Goal: Information Seeking & Learning: Learn about a topic

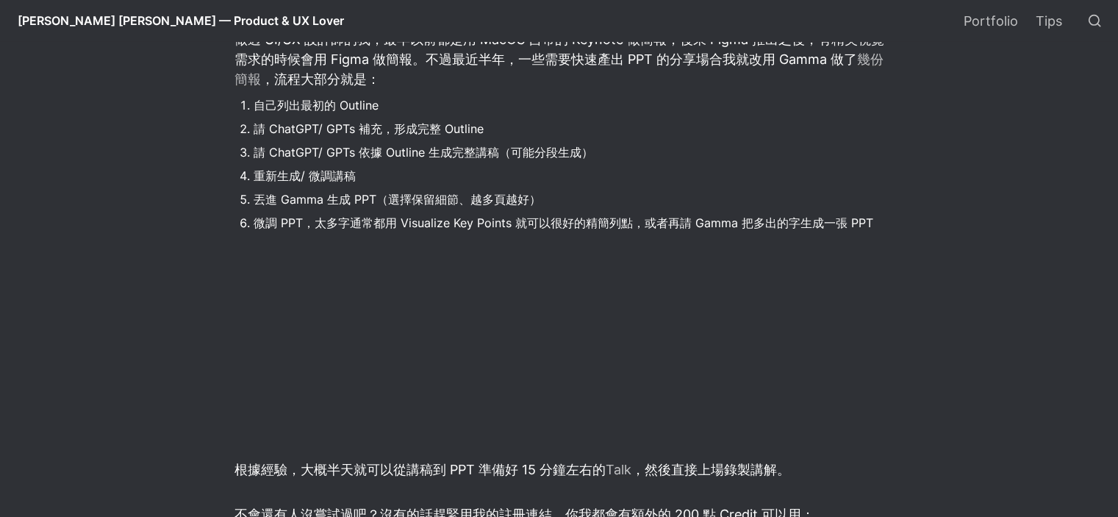
scroll to position [955, 0]
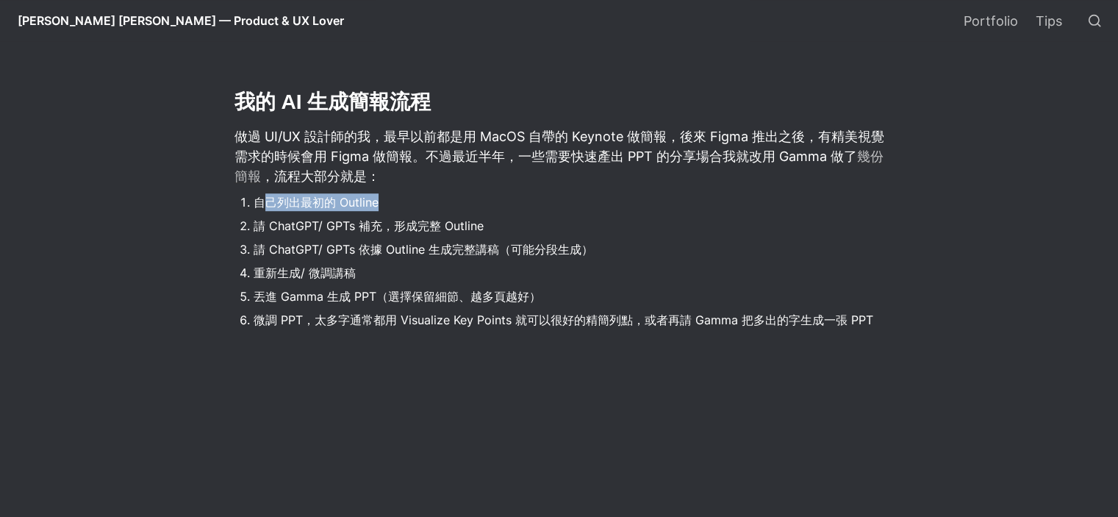
drag, startPoint x: 262, startPoint y: 196, endPoint x: 396, endPoint y: 203, distance: 133.9
click at [396, 203] on li "自己列出最初的 Outline" at bounding box center [569, 202] width 632 height 22
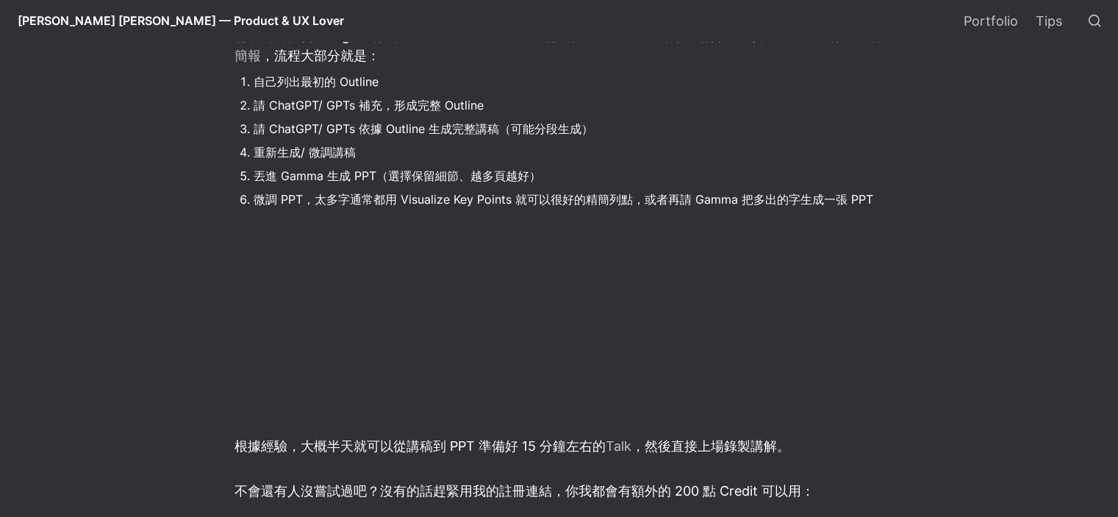
scroll to position [1249, 0]
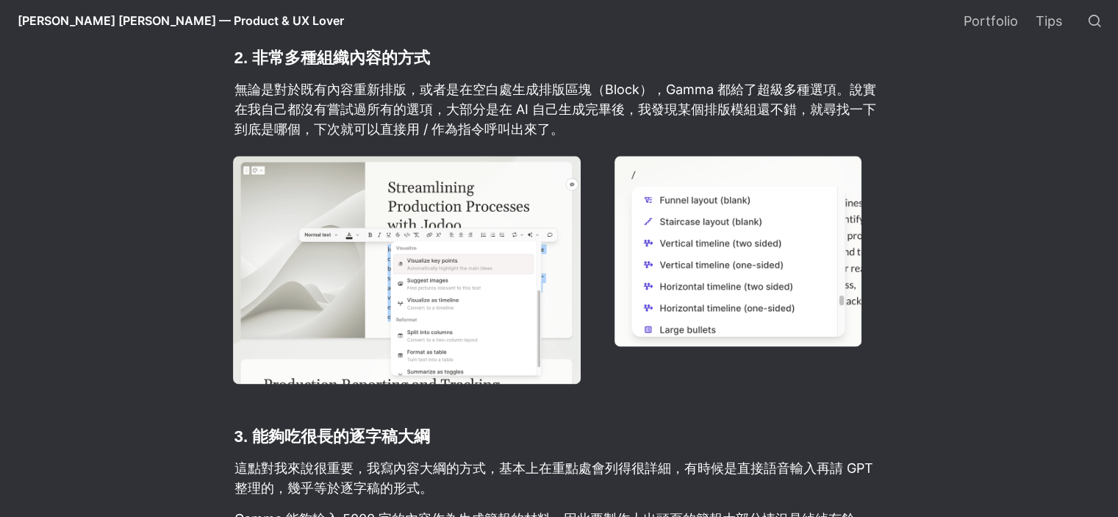
scroll to position [2131, 0]
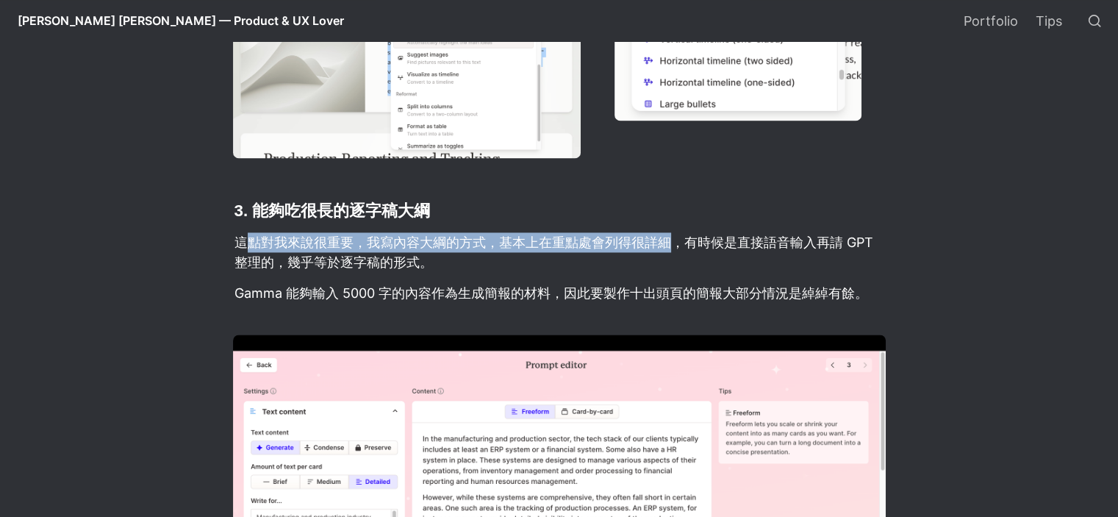
drag, startPoint x: 248, startPoint y: 226, endPoint x: 670, endPoint y: 220, distance: 422.5
click at [670, 230] on p "這點對我來說很重要，我寫內容大綱的方式，基本上在重點處會列得很詳細，有時候是直接語音輸入再請 GPT 整理的，幾乎等於逐字稿的形式。" at bounding box center [559, 252] width 652 height 44
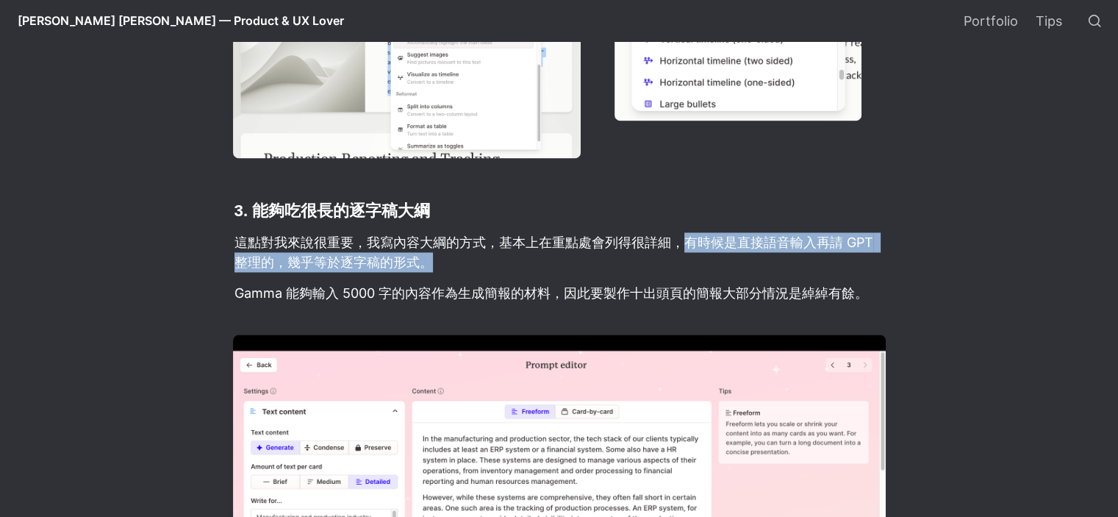
drag, startPoint x: 758, startPoint y: 230, endPoint x: 900, endPoint y: 241, distance: 142.2
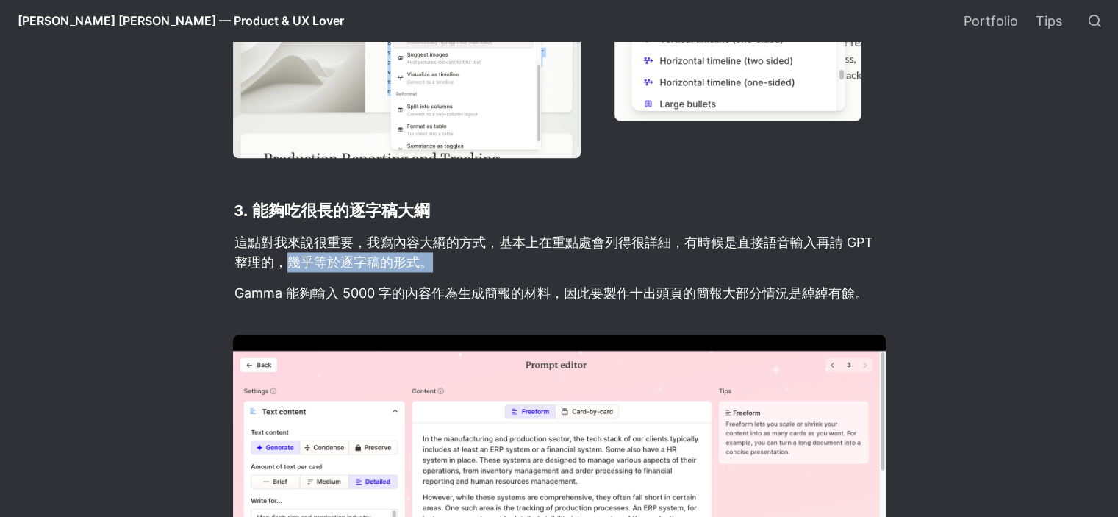
drag, startPoint x: 483, startPoint y: 240, endPoint x: 519, endPoint y: 240, distance: 36.7
click at [519, 240] on p "這點對我來說很重要，我寫內容大綱的方式，基本上在重點處會列得很詳細，有時候是直接語音輸入再請 GPT 整理的，幾乎等於逐字稿的形式。" at bounding box center [559, 252] width 652 height 44
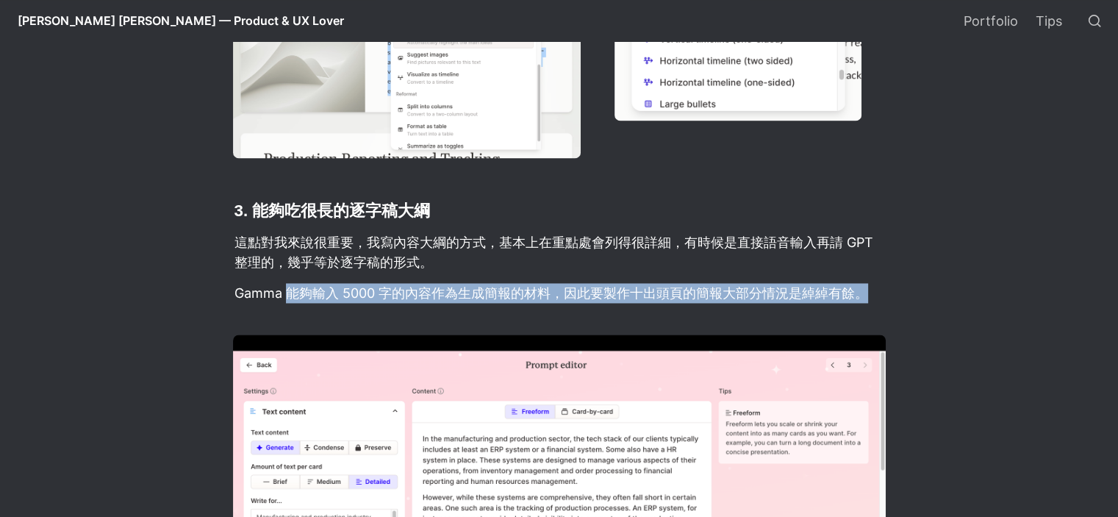
drag, startPoint x: 286, startPoint y: 276, endPoint x: 877, endPoint y: 274, distance: 590.8
click at [877, 281] on p "Gamma 能夠輸入 5000 字的內容作為生成簡報的材料，因此要製作十出頭頁的簡報大部分情況是綽綽有餘。" at bounding box center [559, 293] width 652 height 24
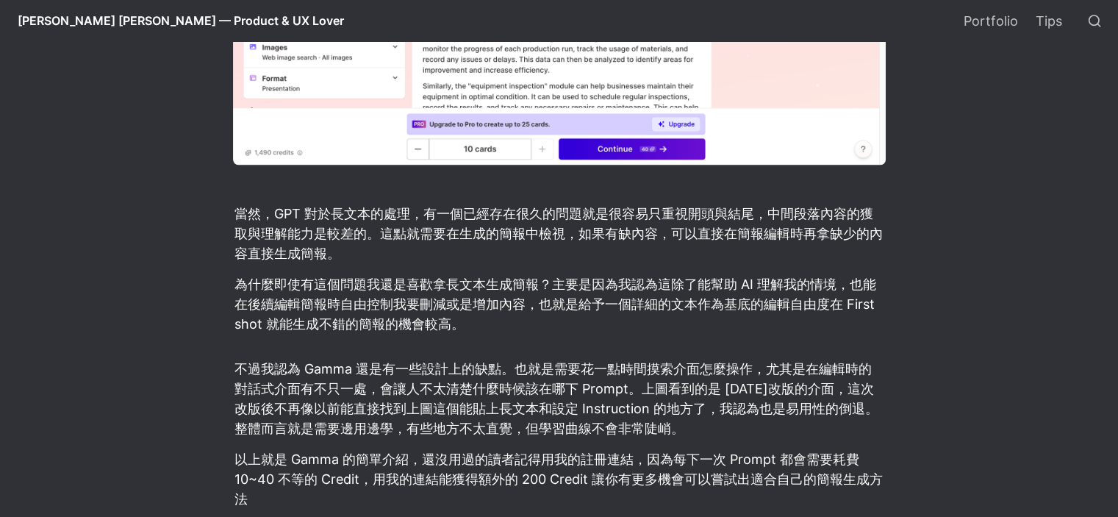
scroll to position [2719, 0]
